Goal: Check status: Check status

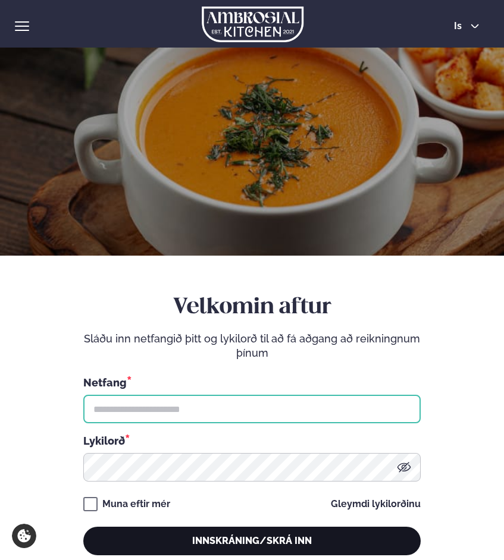
type input "**********"
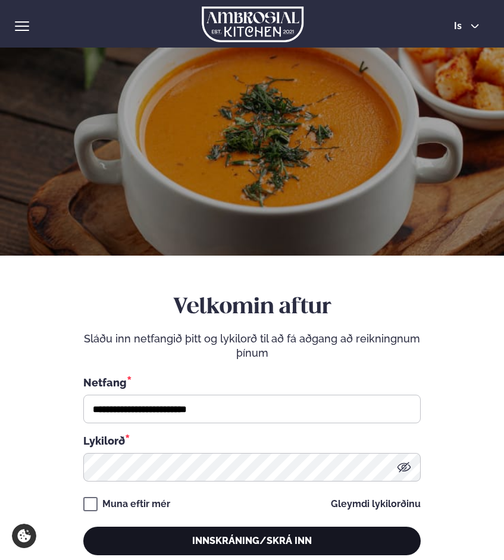
click at [284, 533] on button "Innskráning/Skrá inn" at bounding box center [251, 541] width 337 height 29
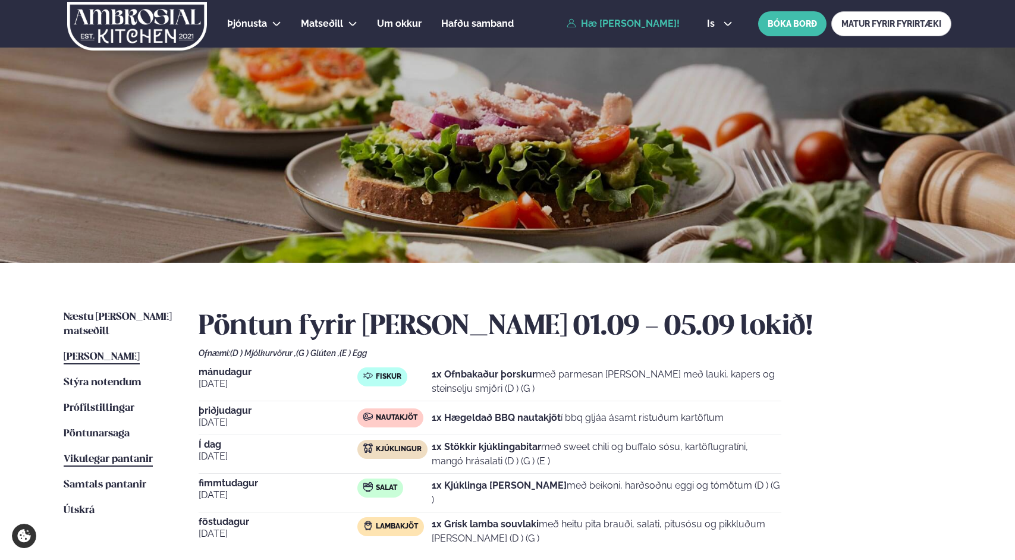
click at [80, 454] on span "Vikulegar pantanir" at bounding box center [108, 459] width 89 height 10
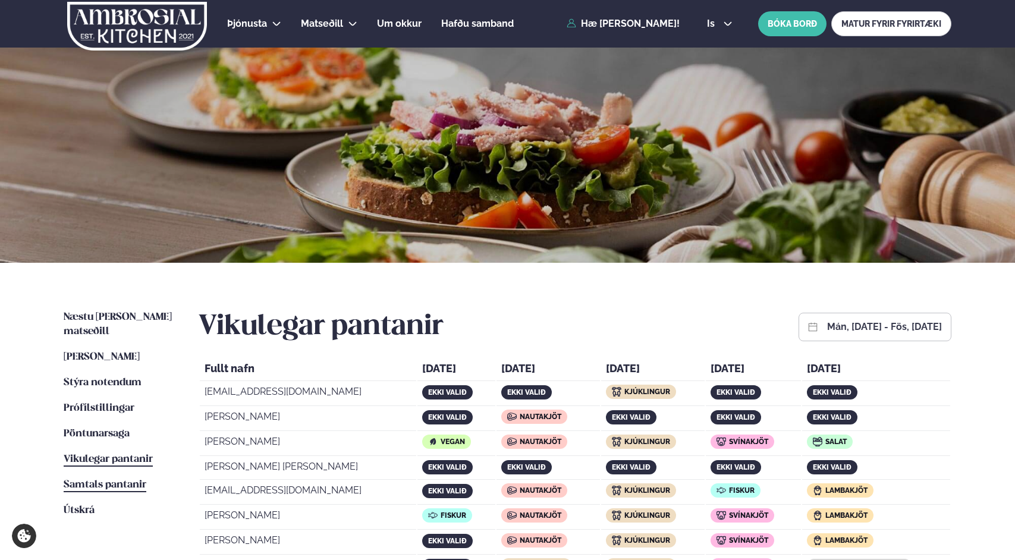
click at [122, 478] on link "Samtals pantanir Samtals pantanir" at bounding box center [105, 485] width 83 height 14
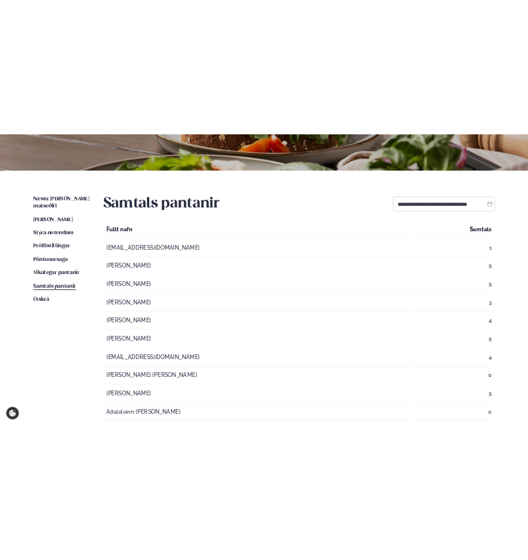
scroll to position [210, 0]
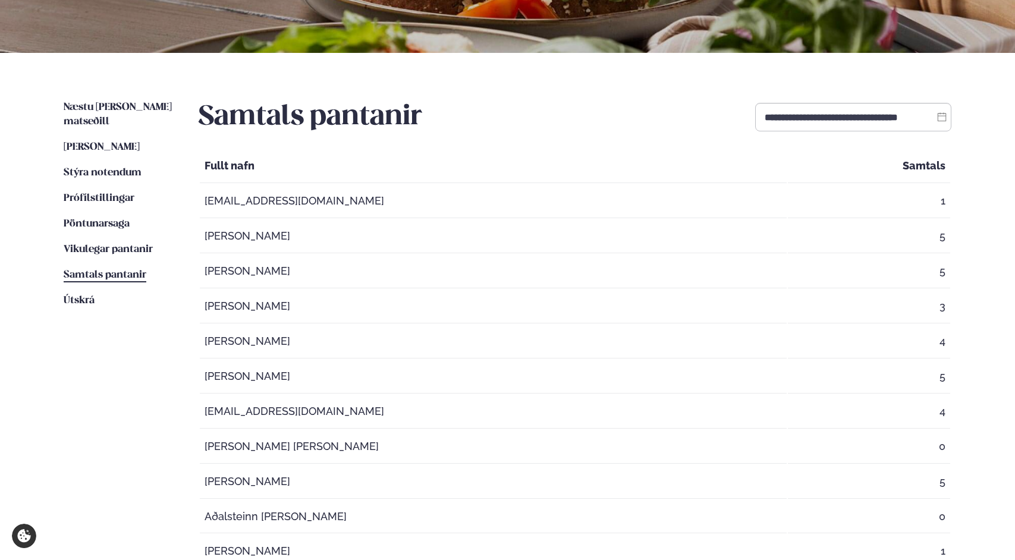
click at [503, 118] on icon at bounding box center [942, 117] width 10 height 10
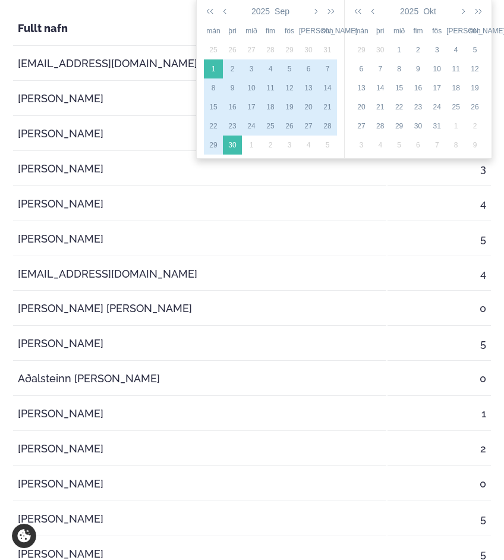
scroll to position [172, 0]
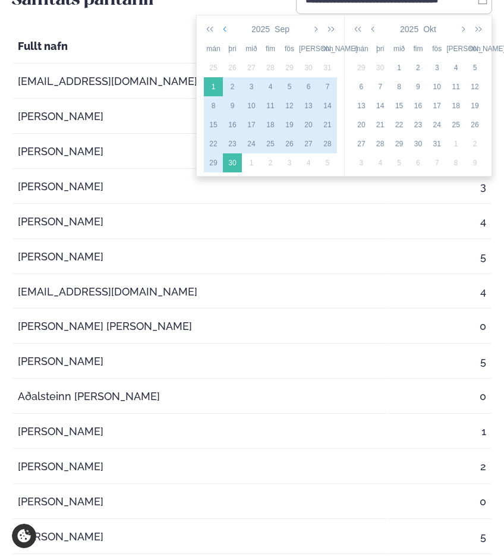
click at [227, 29] on icon "button" at bounding box center [226, 29] width 6 height 10
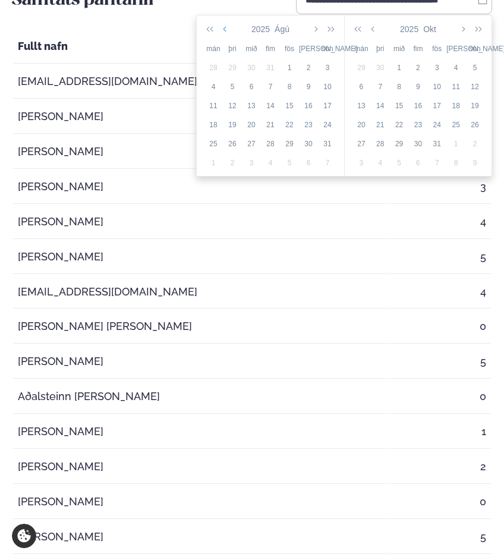
click at [224, 28] on icon "button" at bounding box center [226, 29] width 6 height 10
click at [215, 122] on div "21" at bounding box center [213, 125] width 19 height 11
click at [316, 32] on icon "button" at bounding box center [315, 29] width 6 height 10
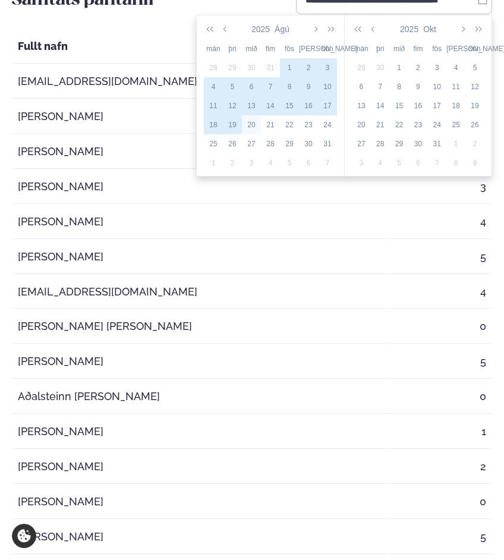
click at [259, 122] on div "20" at bounding box center [251, 125] width 19 height 11
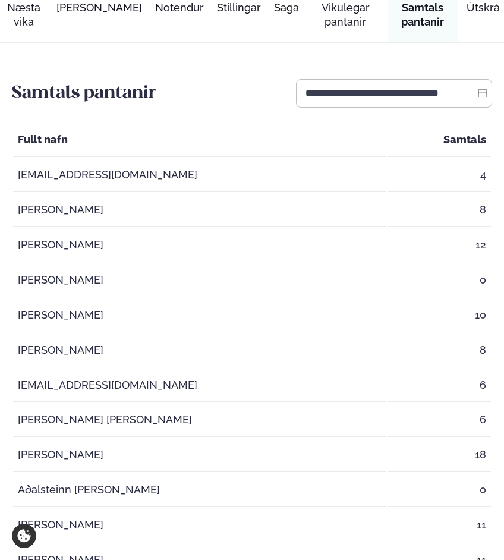
scroll to position [0, 0]
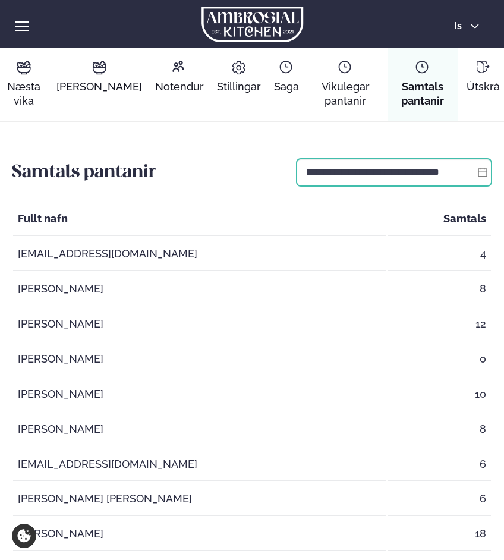
click at [328, 177] on input "**********" at bounding box center [394, 172] width 196 height 29
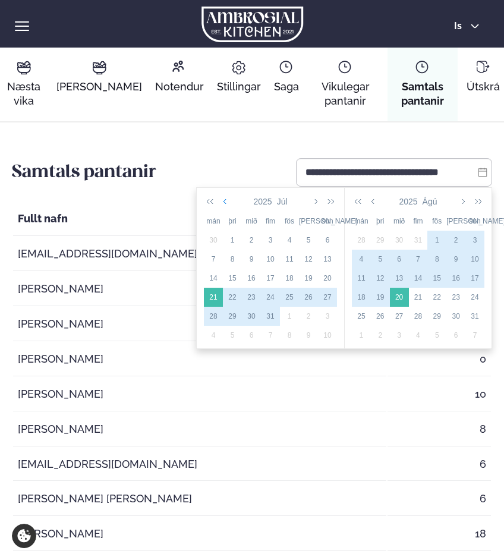
click at [227, 202] on icon "button" at bounding box center [226, 202] width 6 height 10
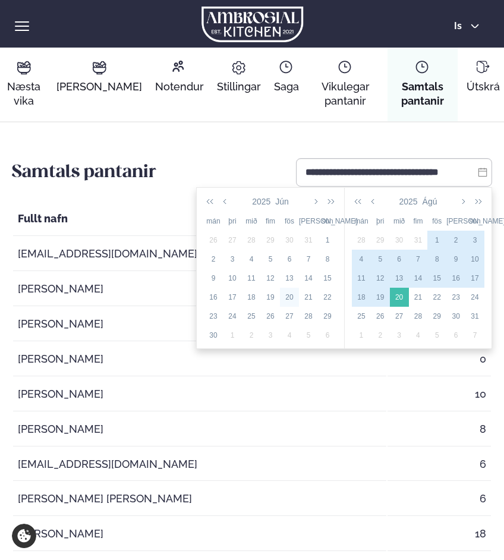
click at [284, 296] on div "20" at bounding box center [289, 297] width 19 height 11
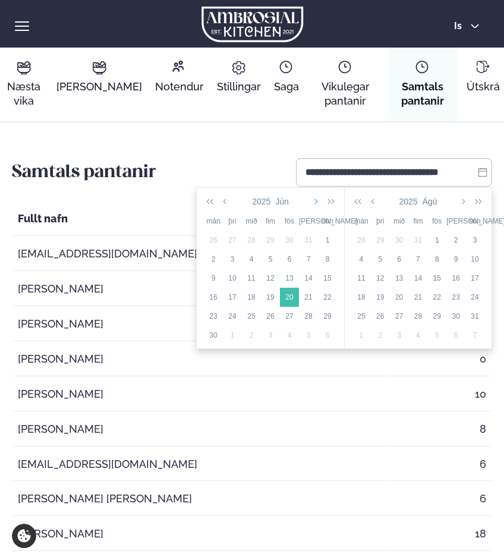
click at [316, 203] on icon "button" at bounding box center [315, 202] width 6 height 10
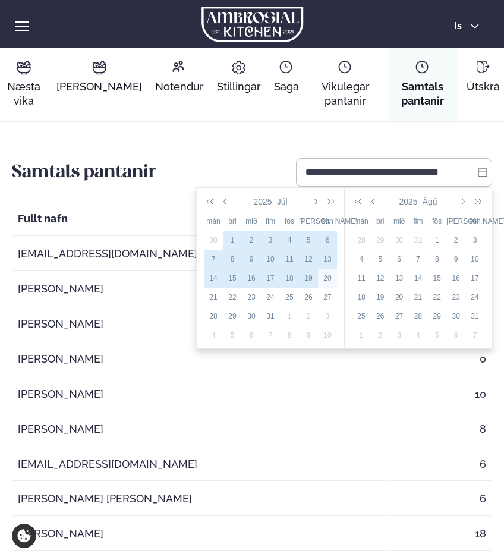
click at [322, 278] on div "20" at bounding box center [327, 278] width 19 height 11
type input "**********"
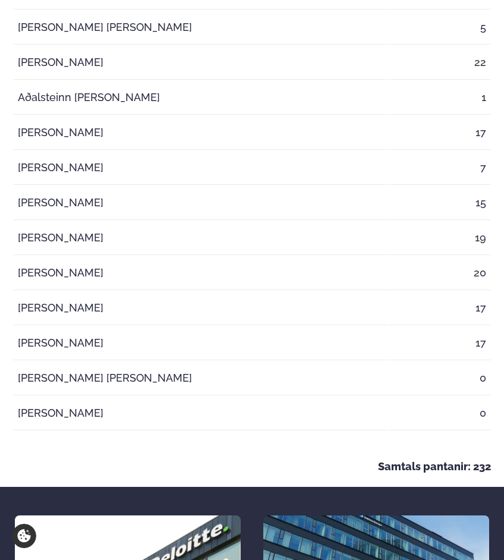
scroll to position [509, 0]
